Goal: Transaction & Acquisition: Purchase product/service

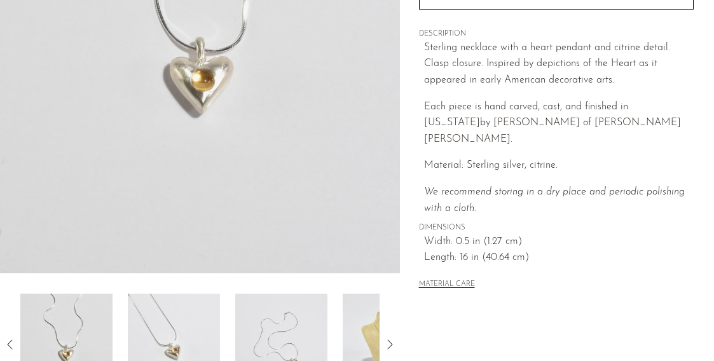
scroll to position [415, 0]
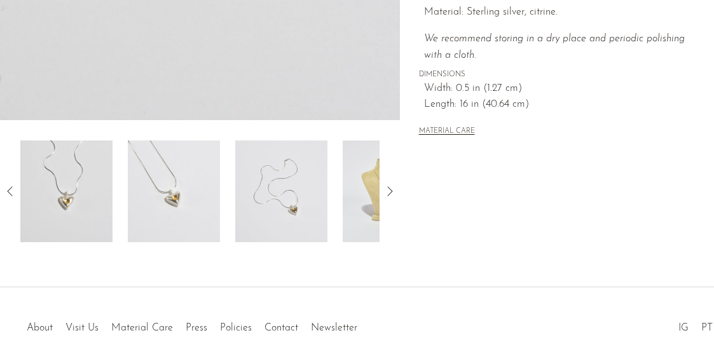
click at [395, 188] on icon at bounding box center [389, 191] width 15 height 15
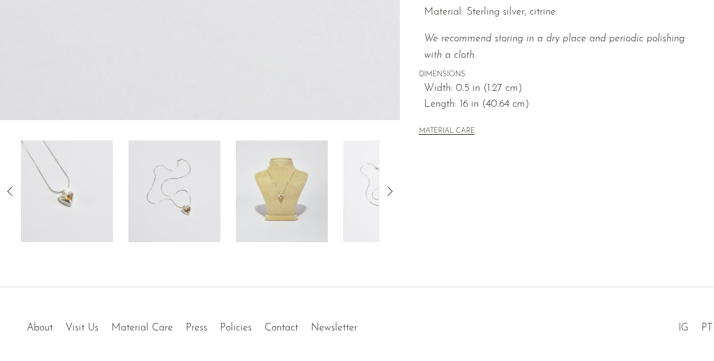
click at [307, 207] on img at bounding box center [282, 191] width 92 height 102
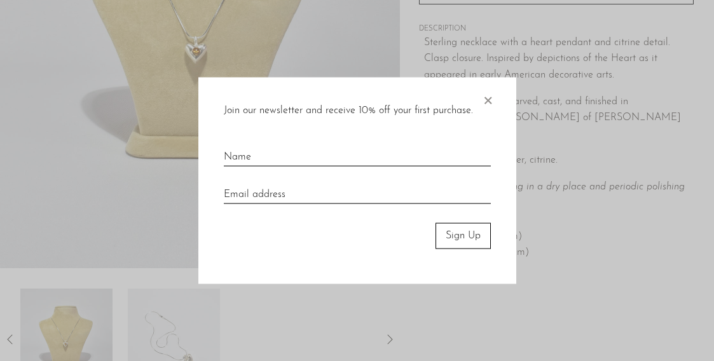
click at [490, 93] on span "×" at bounding box center [487, 98] width 13 height 41
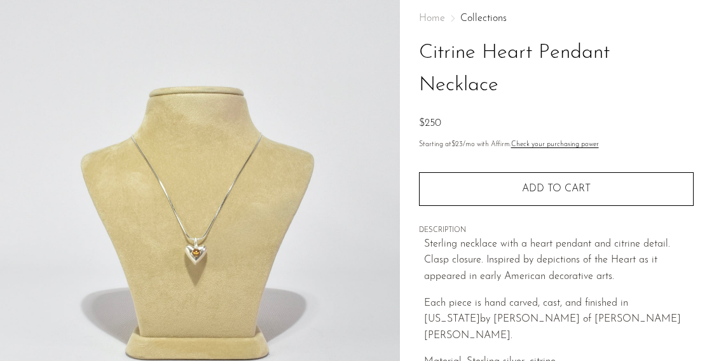
scroll to position [0, 0]
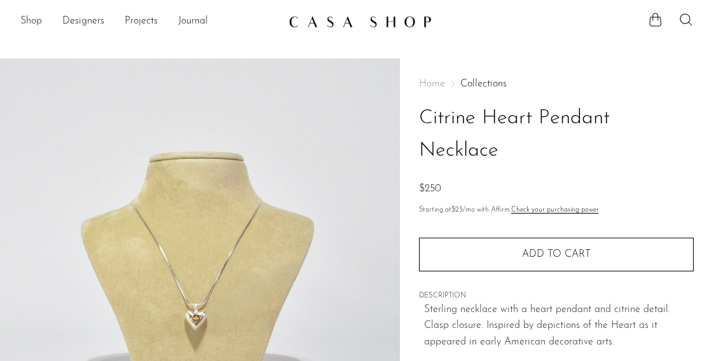
click at [31, 21] on link "Shop" at bounding box center [31, 21] width 22 height 17
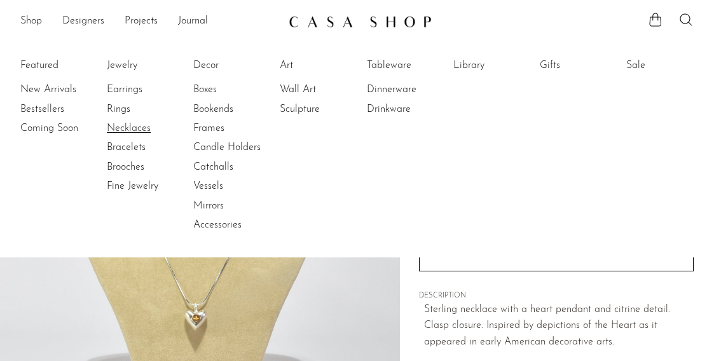
click at [123, 129] on link "Necklaces" at bounding box center [154, 128] width 95 height 14
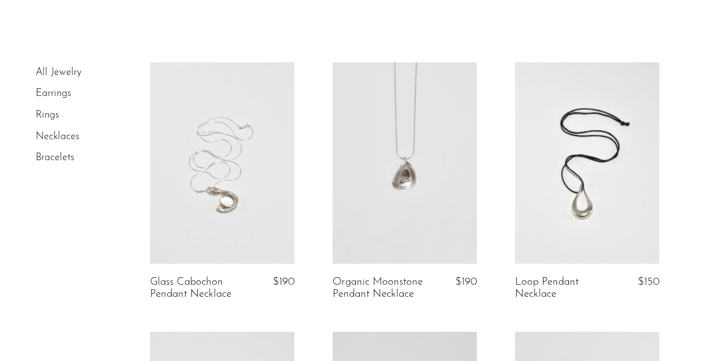
scroll to position [69, 0]
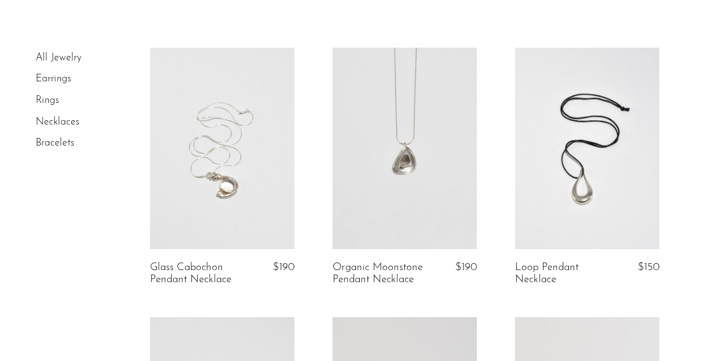
click at [402, 163] on link at bounding box center [404, 149] width 144 height 202
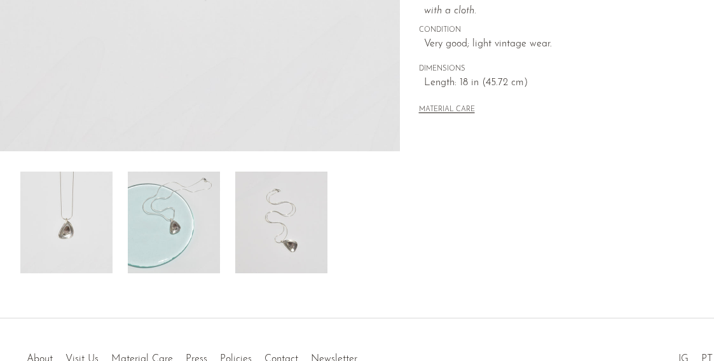
scroll to position [388, 0]
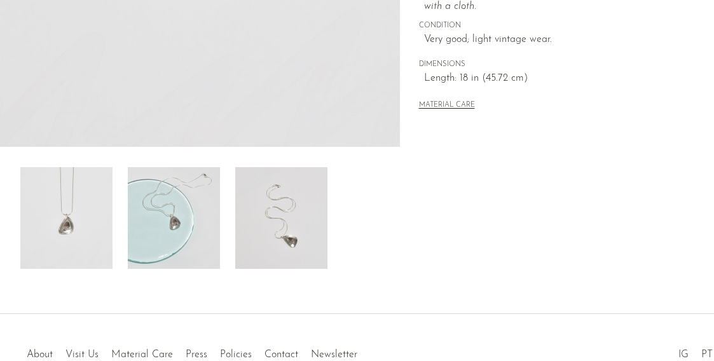
click at [203, 220] on img at bounding box center [174, 218] width 92 height 102
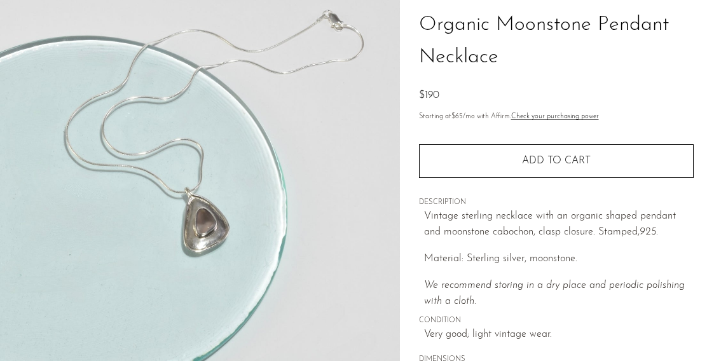
scroll to position [92, 0]
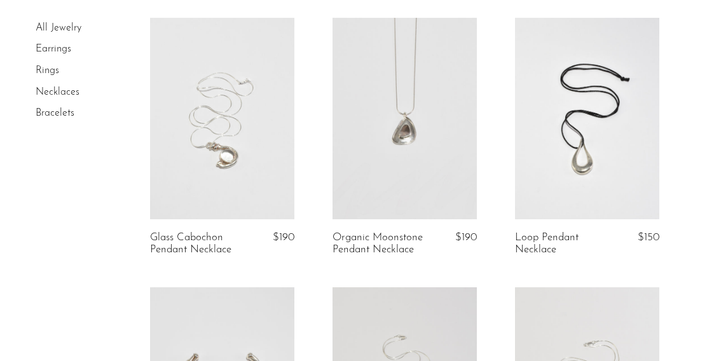
scroll to position [112, 0]
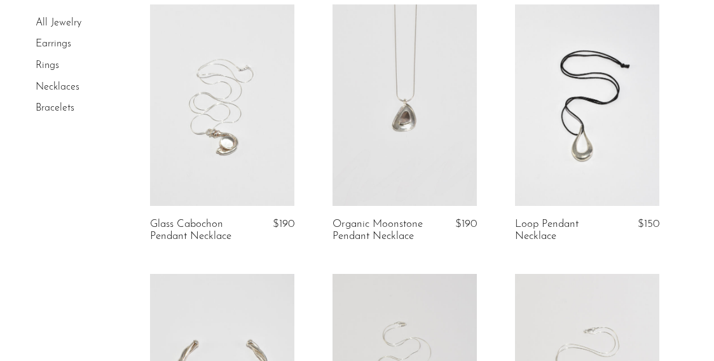
click at [560, 144] on link at bounding box center [587, 105] width 144 height 202
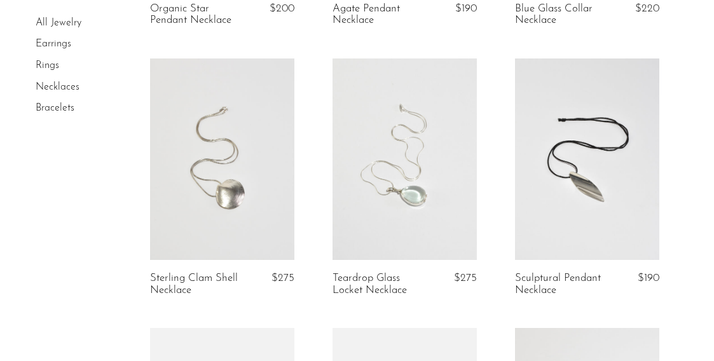
scroll to position [880, 0]
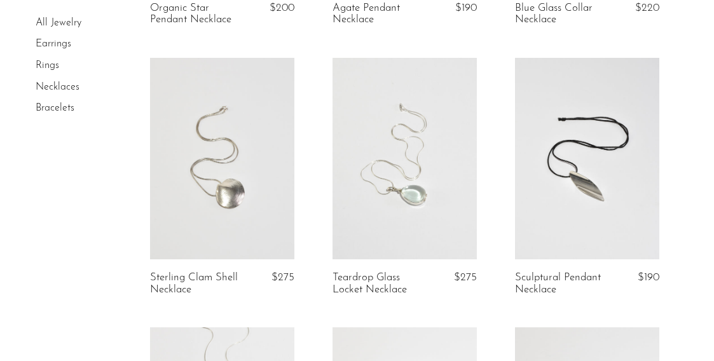
click at [249, 180] on link at bounding box center [222, 159] width 144 height 202
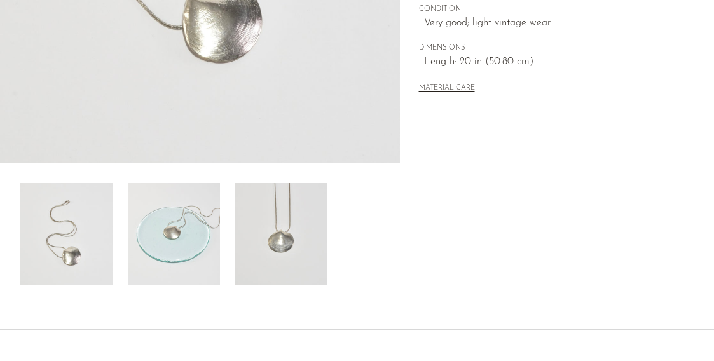
scroll to position [365, 0]
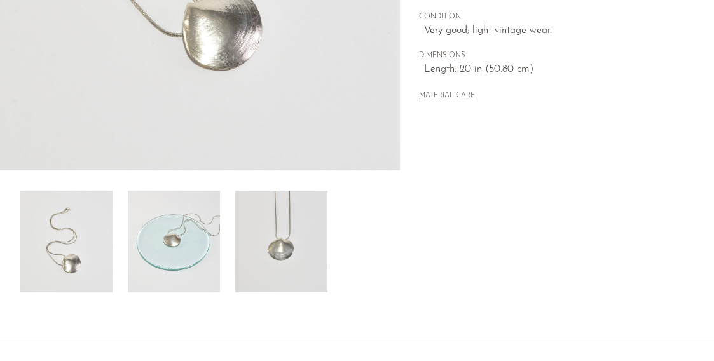
click at [179, 259] on img at bounding box center [174, 242] width 92 height 102
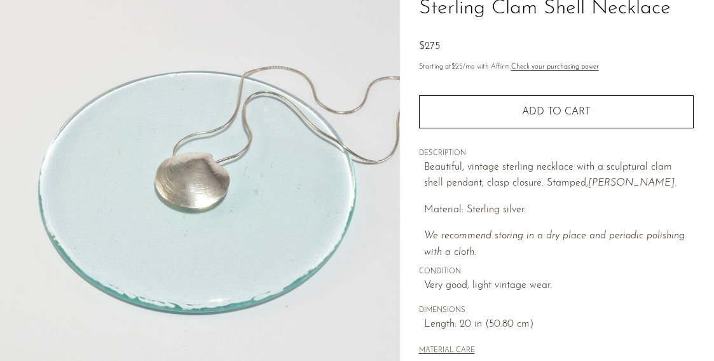
scroll to position [91, 0]
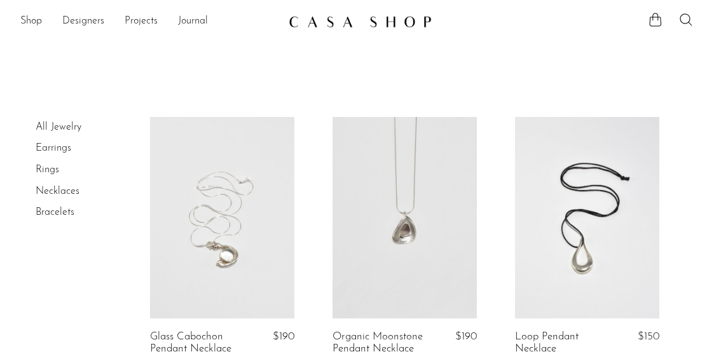
click at [55, 169] on link "Rings" at bounding box center [48, 170] width 24 height 10
